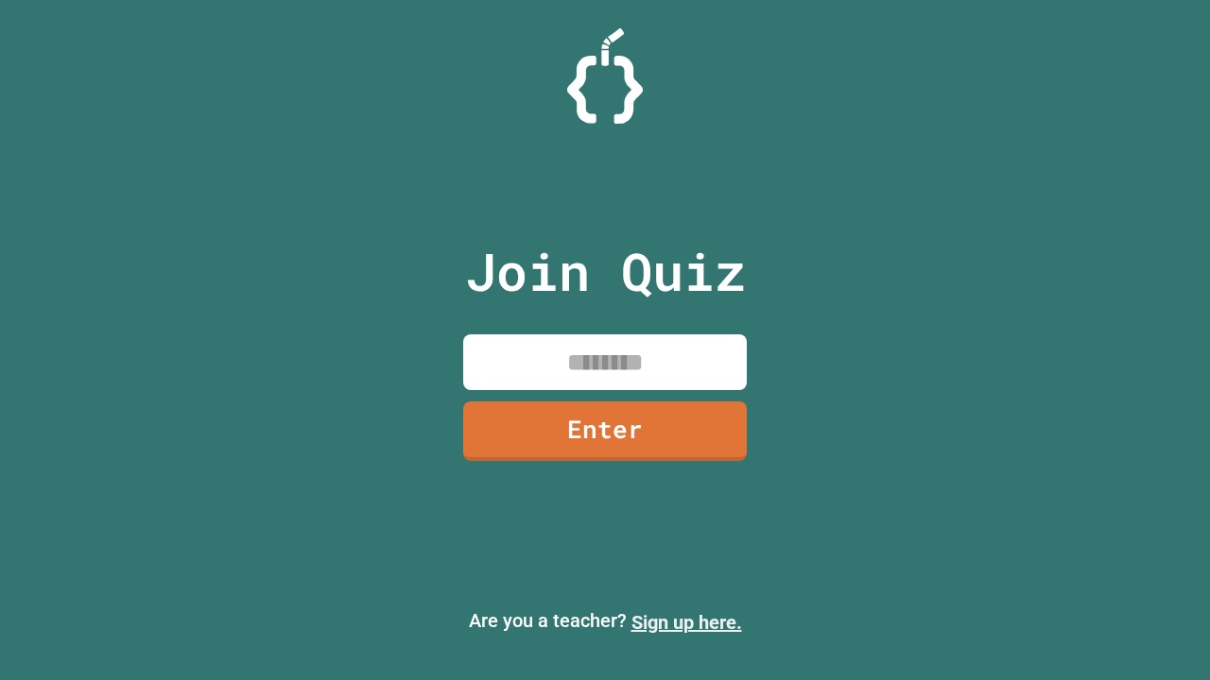
click at [686, 623] on link "Sign up here." at bounding box center [686, 622] width 111 height 23
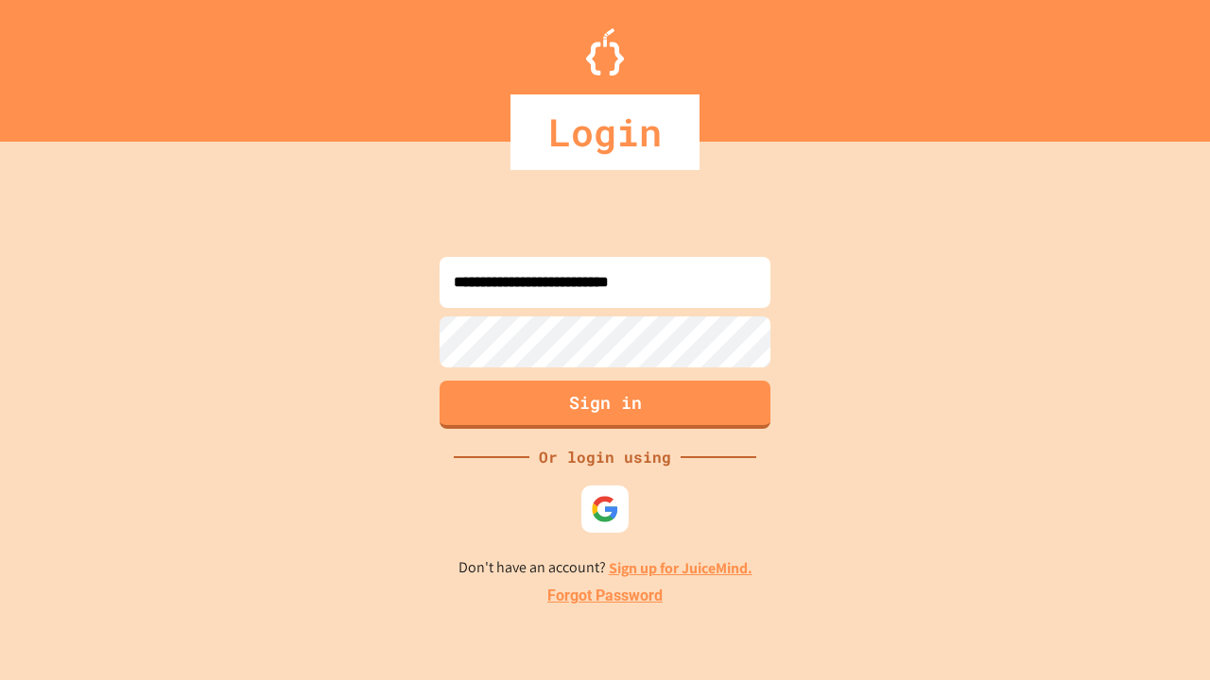
type input "**********"
